Goal: Check status

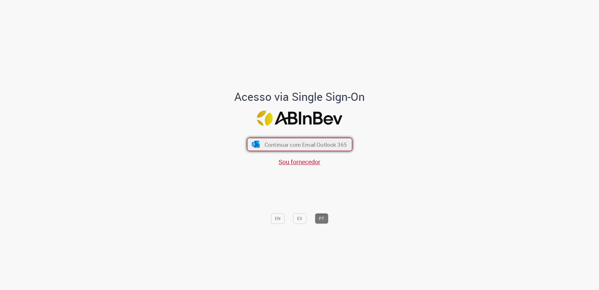
click at [337, 146] on span "Continuar com Email Outlook 365" at bounding box center [305, 144] width 82 height 7
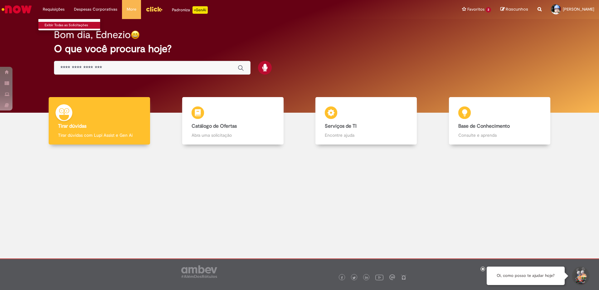
click at [58, 24] on link "Exibir Todas as Solicitações" at bounding box center [72, 25] width 69 height 7
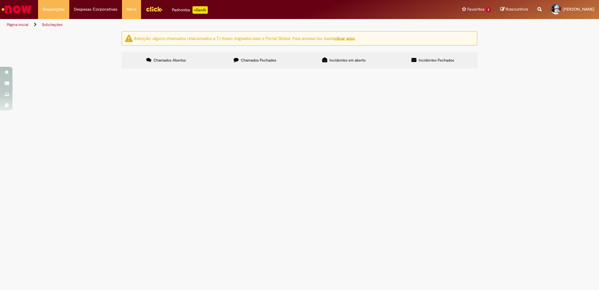
click at [260, 62] on span "Chamados Fechados" at bounding box center [259, 60] width 36 height 5
click at [0, 0] on span "Kit Peças -CARBOQC CLASSICO 1 PEÇ MEDIDOR DE CARBONATAÇÃO DE BEBIDAS - conforme…" at bounding box center [0, 0] width 0 height 0
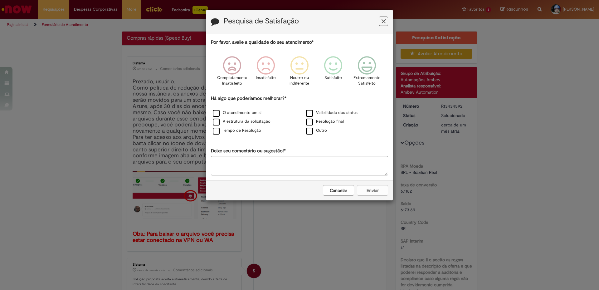
click at [346, 194] on button "Cancelar" at bounding box center [338, 190] width 31 height 11
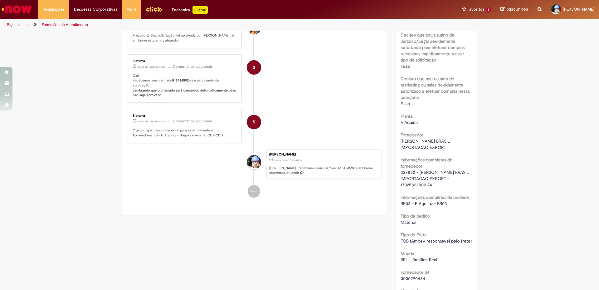
scroll to position [406, 0]
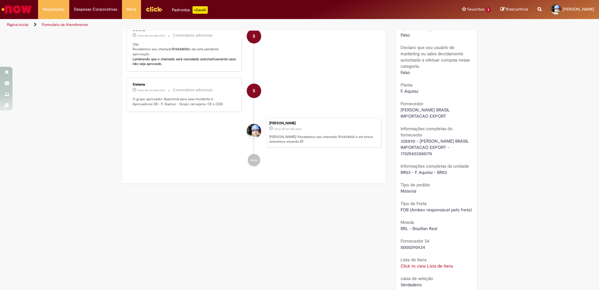
click at [436, 265] on link "Click to view Lista de Itens" at bounding box center [427, 266] width 52 height 6
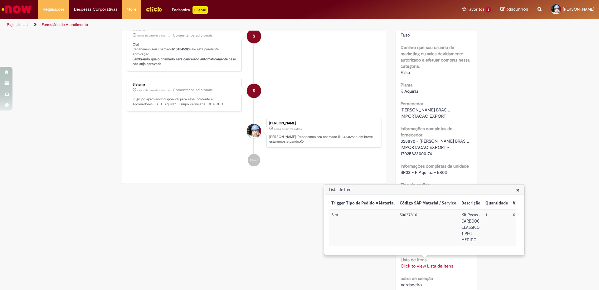
scroll to position [0, 164]
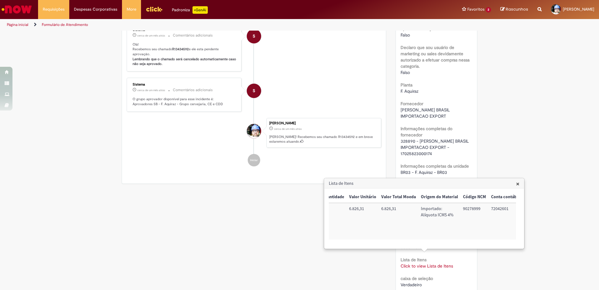
click at [518, 183] on span "×" at bounding box center [517, 184] width 3 height 8
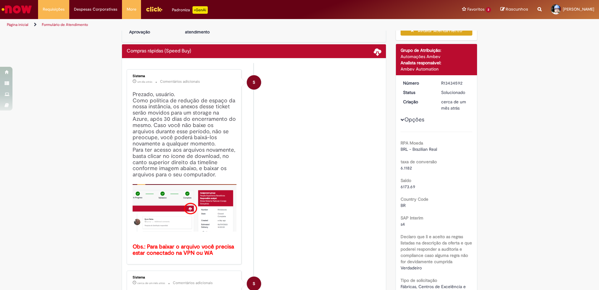
scroll to position [0, 0]
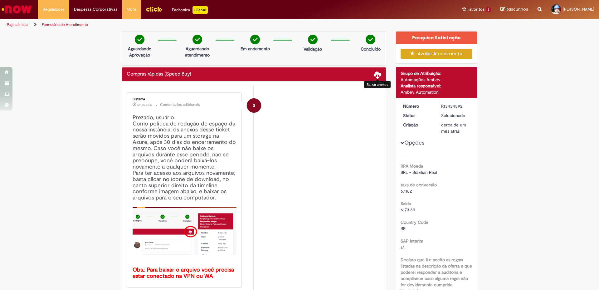
click at [376, 75] on span at bounding box center [377, 74] width 7 height 7
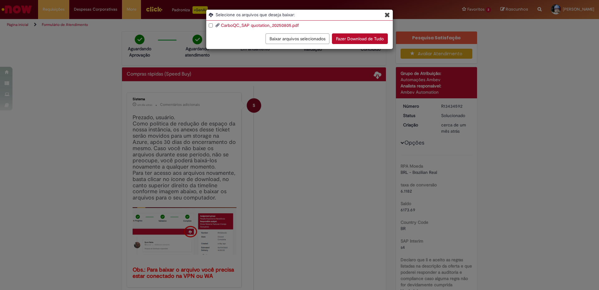
click at [344, 41] on button "Fazer Download de Tudo" at bounding box center [360, 38] width 56 height 11
click at [389, 15] on icon "Blob Storage Download Modal" at bounding box center [387, 15] width 5 height 7
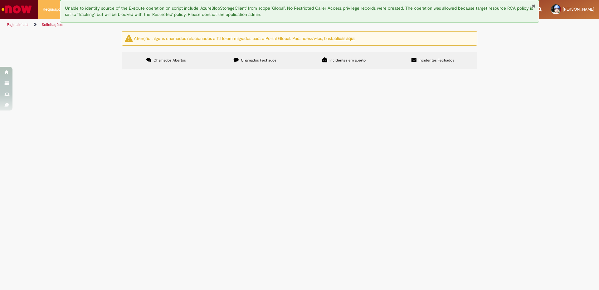
click at [246, 60] on span "Chamados Fechados" at bounding box center [259, 60] width 36 height 5
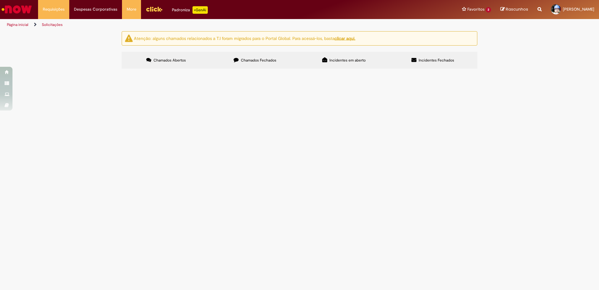
scroll to position [175, 0]
click at [0, 0] on span "Serviço deCalibração e manuteçao do carbo qc" at bounding box center [0, 0] width 0 height 0
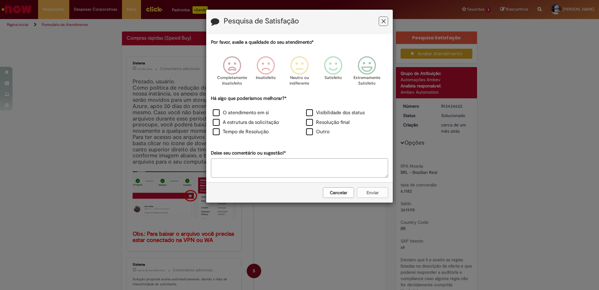
click at [342, 194] on button "Cancelar" at bounding box center [338, 192] width 31 height 11
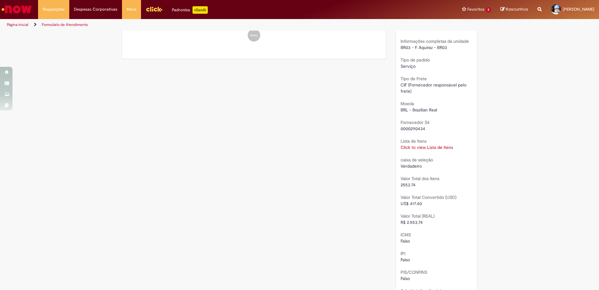
scroll to position [562, 0]
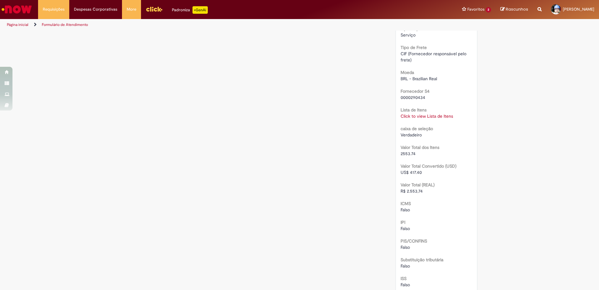
click at [423, 116] on link "Click to view Lista de Itens" at bounding box center [427, 116] width 52 height 6
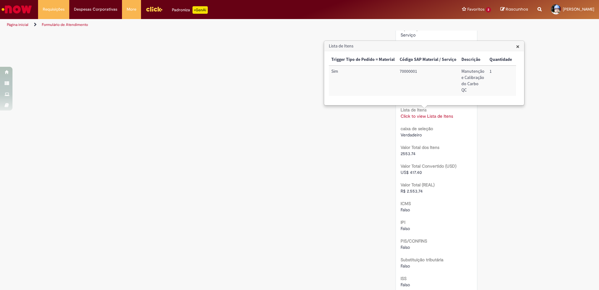
click at [436, 102] on div "Trigger Tipo de Pedido = Material Código SAP Material / Serviço Descrição Quant…" at bounding box center [422, 78] width 187 height 48
